Goal: Task Accomplishment & Management: Manage account settings

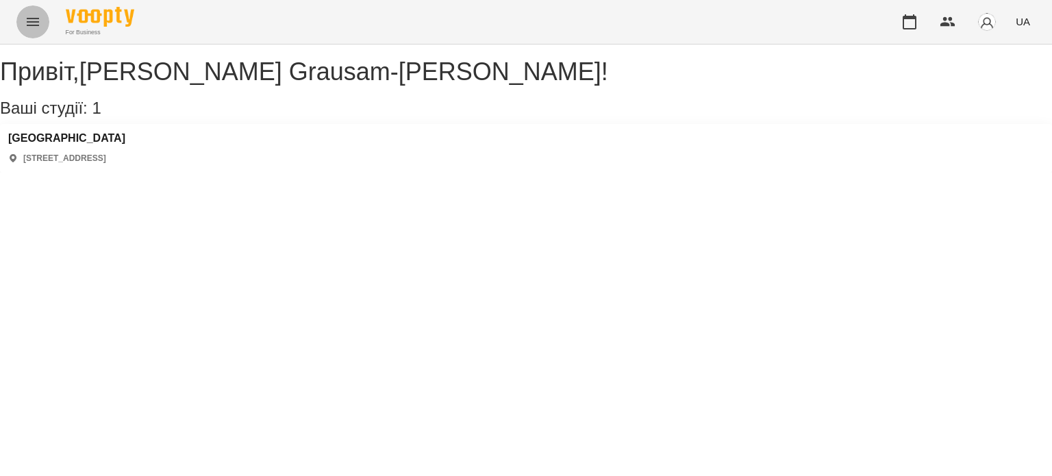
click at [29, 20] on icon "Menu" at bounding box center [33, 22] width 16 height 16
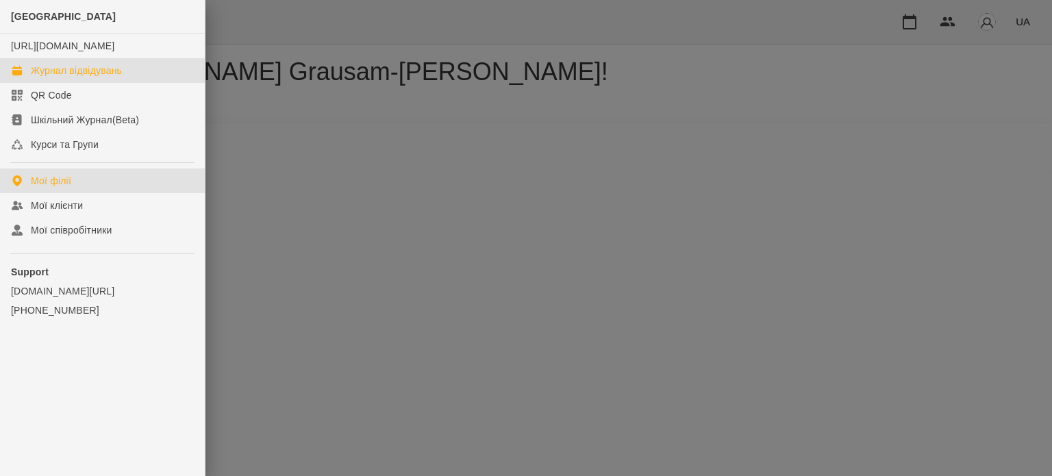
click at [45, 77] on div "Журнал відвідувань" at bounding box center [76, 71] width 91 height 14
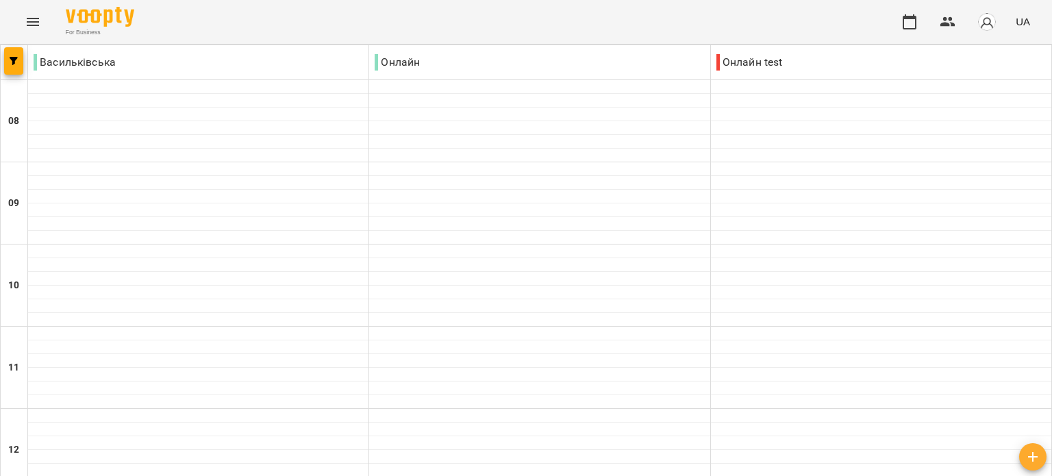
type input "**********"
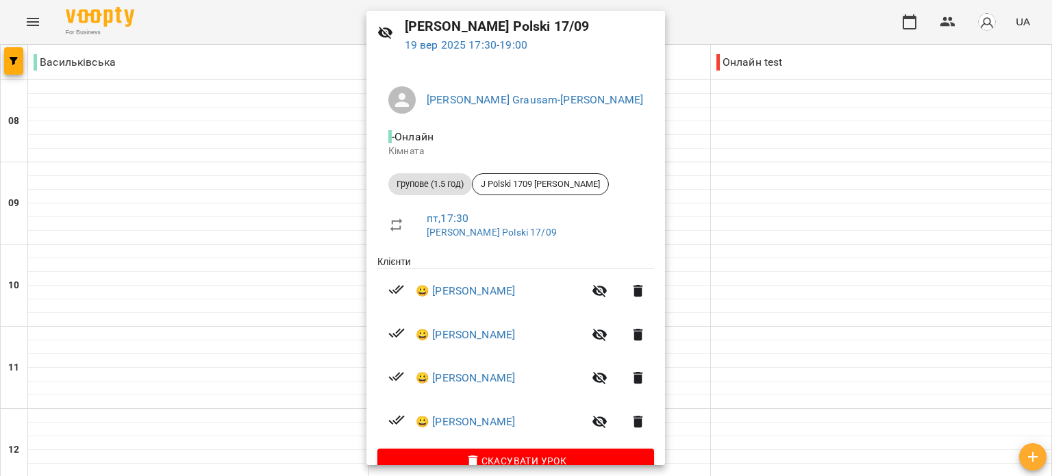
scroll to position [77, 0]
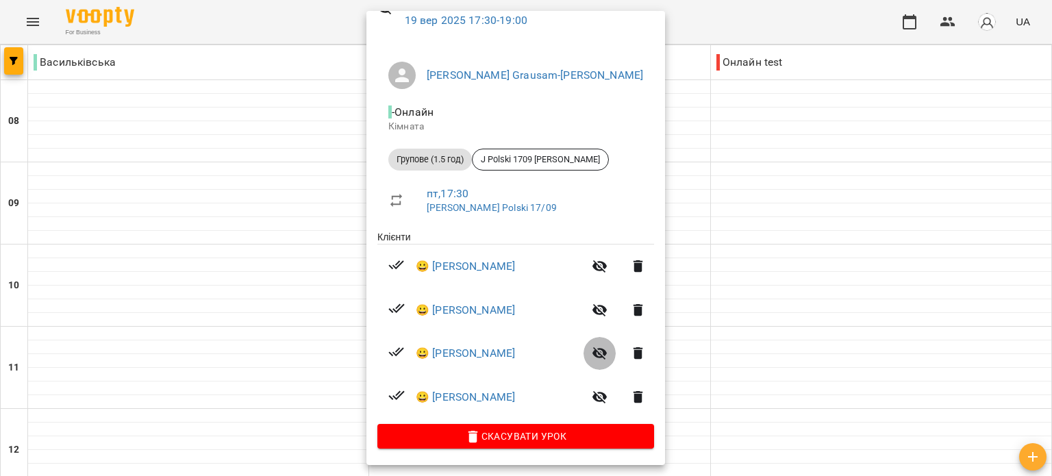
click at [592, 353] on icon "button" at bounding box center [599, 353] width 15 height 13
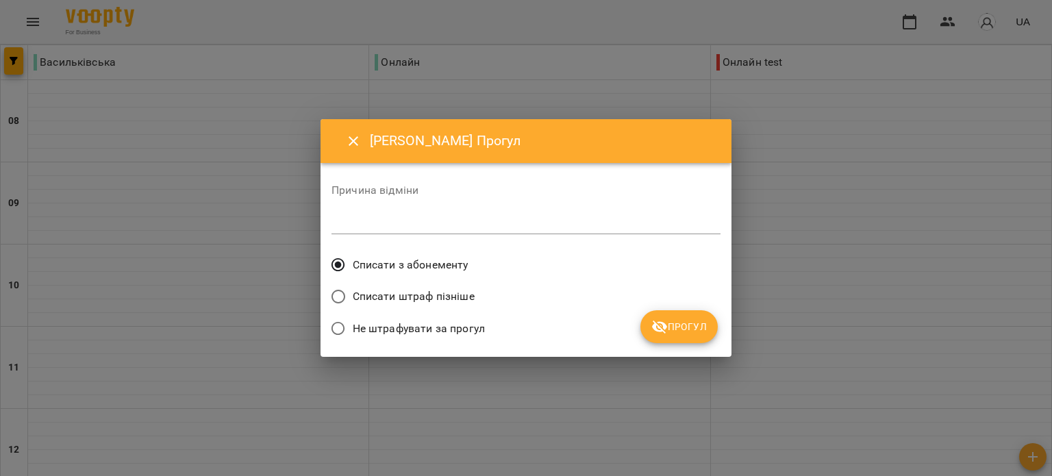
click at [685, 317] on button "Прогул" at bounding box center [678, 326] width 77 height 33
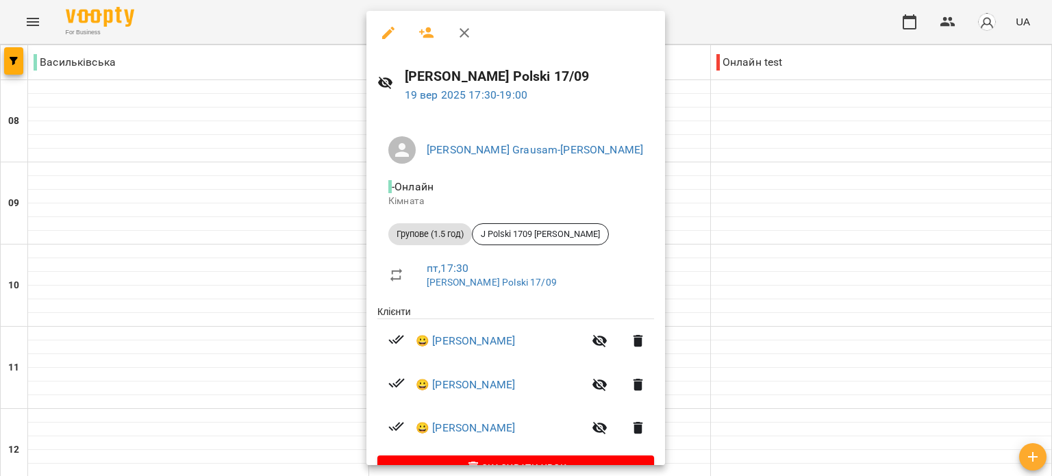
scroll to position [33, 0]
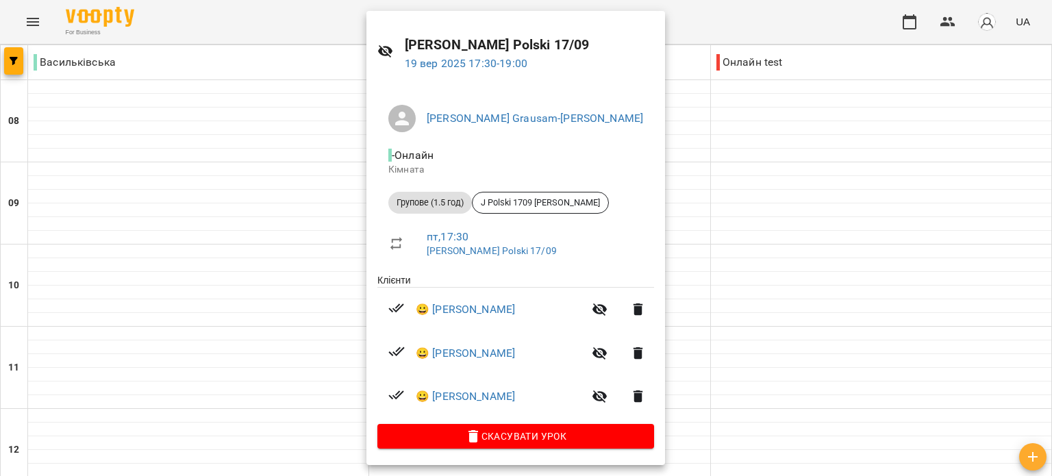
click at [751, 24] on div at bounding box center [526, 238] width 1052 height 476
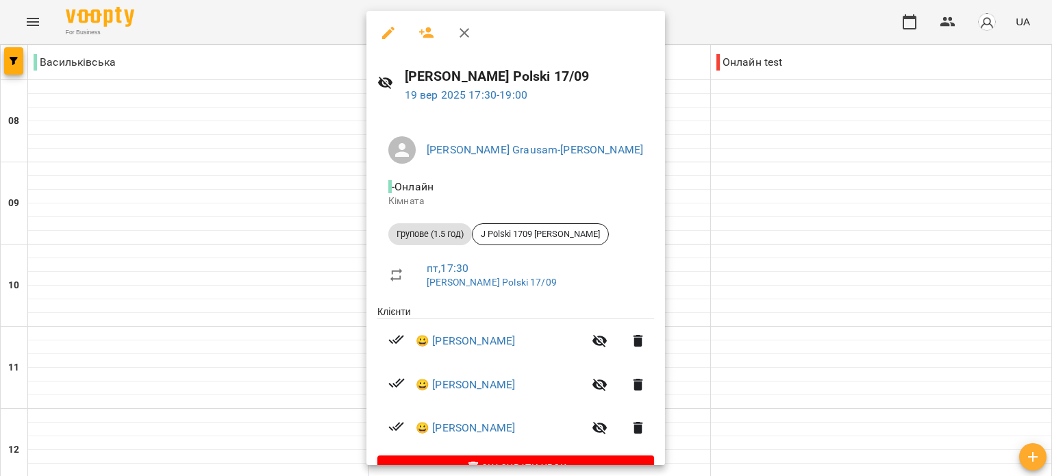
click at [314, 25] on div at bounding box center [526, 238] width 1052 height 476
